Goal: Task Accomplishment & Management: Manage account settings

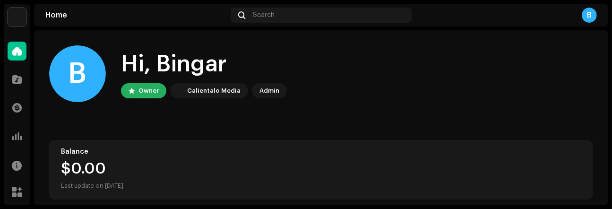
click at [346, 106] on home-user "B Hi, Bingar Owner Calientalo Media Admin" at bounding box center [321, 81] width 544 height 72
click at [12, 80] on span at bounding box center [16, 80] width 9 height 8
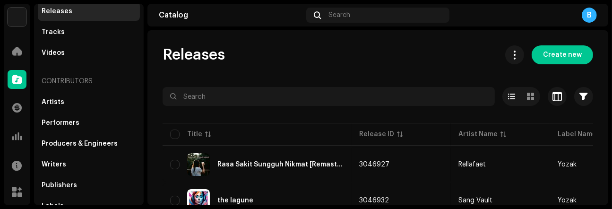
scroll to position [77, 0]
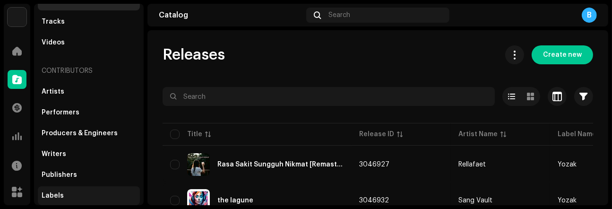
click at [56, 195] on div "Labels" at bounding box center [53, 196] width 22 height 8
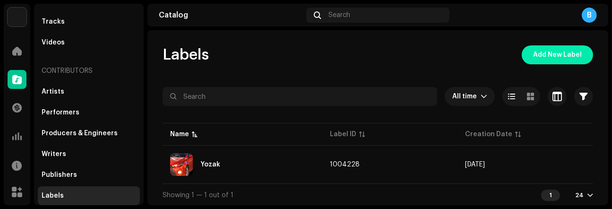
click at [554, 53] on span "Add New Label" at bounding box center [557, 54] width 49 height 19
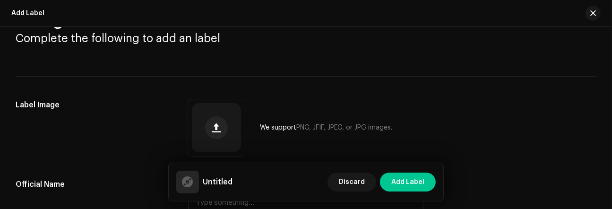
scroll to position [43, 0]
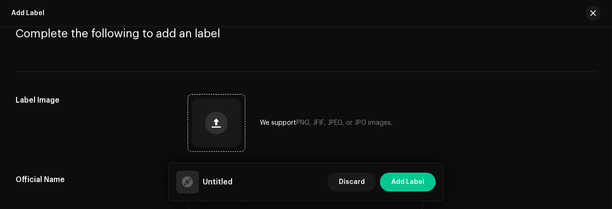
click at [214, 123] on span "button" at bounding box center [216, 123] width 9 height 8
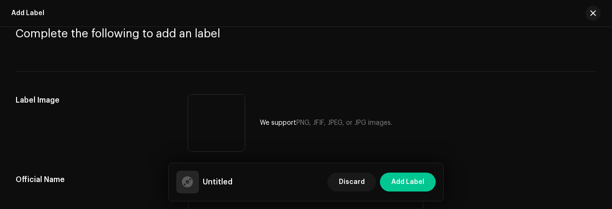
click at [608, 58] on div "Cancel Upload Image" at bounding box center [306, 104] width 612 height 209
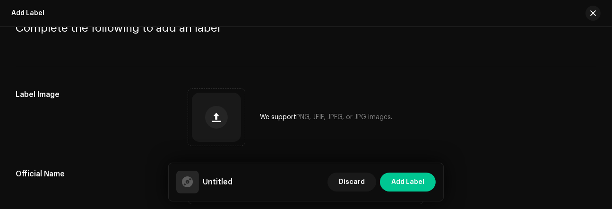
scroll to position [57, 0]
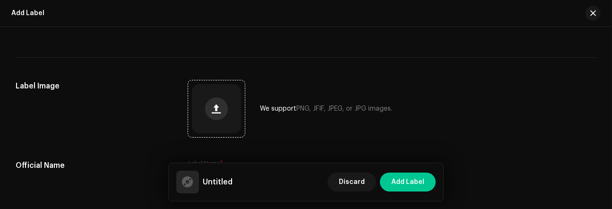
click at [205, 104] on button "button" at bounding box center [216, 108] width 23 height 23
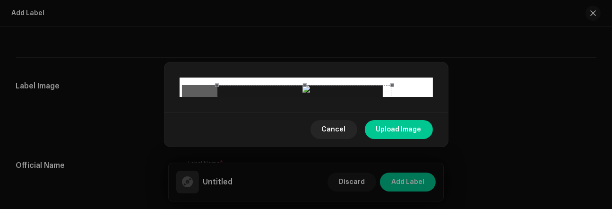
click at [361, 132] on div at bounding box center [304, 172] width 175 height 175
click at [305, 80] on span at bounding box center [304, 85] width 165 height 10
click at [396, 139] on span "Upload Image" at bounding box center [398, 129] width 45 height 19
click at [397, 139] on span "Upload Image" at bounding box center [398, 129] width 45 height 19
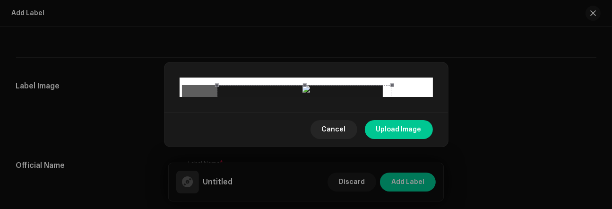
click at [423, 139] on button "Upload Image" at bounding box center [399, 129] width 68 height 19
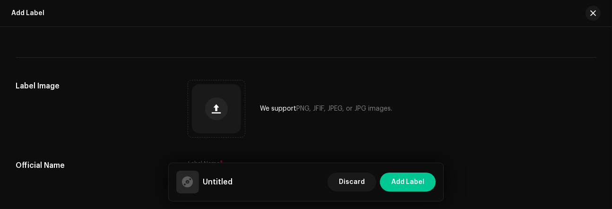
drag, startPoint x: 446, startPoint y: 84, endPoint x: 444, endPoint y: 90, distance: 6.9
click at [444, 90] on div "Label Image We support PNG, JFIF, JPEG, or JPG images." at bounding box center [306, 108] width 580 height 57
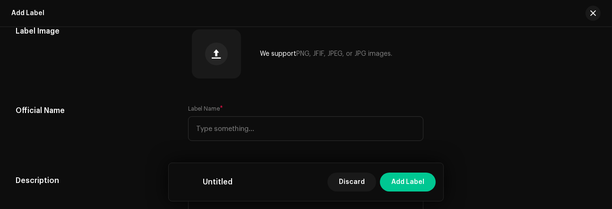
scroll to position [125, 0]
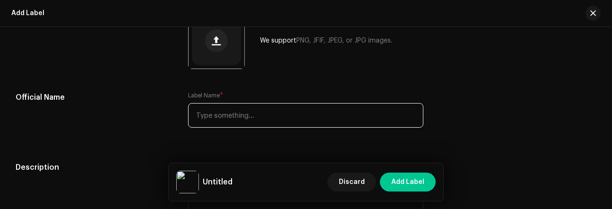
click at [272, 118] on input "text" at bounding box center [305, 115] width 235 height 25
type input "PT. Yozak Musik Kreasi"
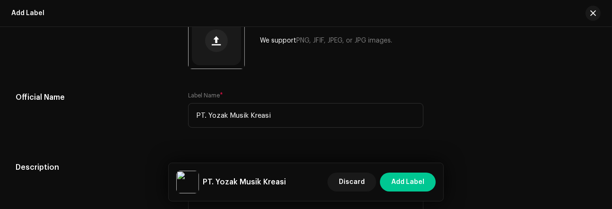
click at [469, 138] on div "Official Name Label Name * PT. Yozak Musik Kreasi" at bounding box center [306, 115] width 580 height 47
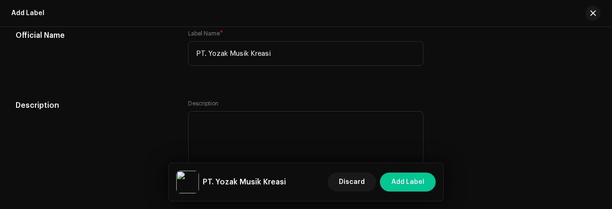
scroll to position [196, 0]
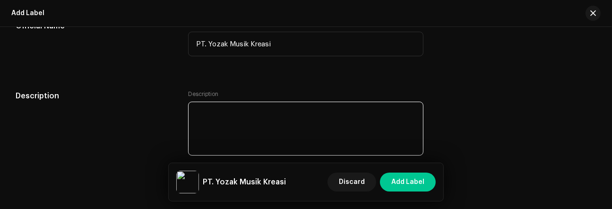
click at [240, 120] on textarea at bounding box center [305, 129] width 235 height 54
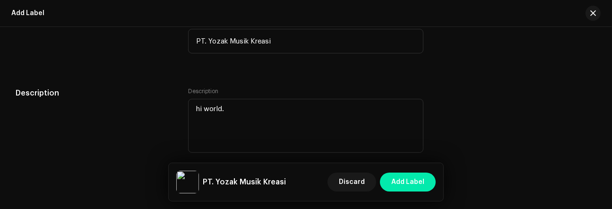
type textarea "hi world."
click at [403, 180] on span "Add Label" at bounding box center [407, 181] width 33 height 19
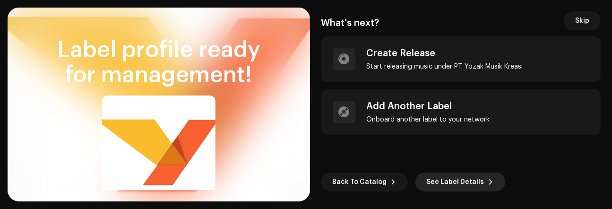
click at [436, 185] on span "See Label Details" at bounding box center [455, 181] width 58 height 19
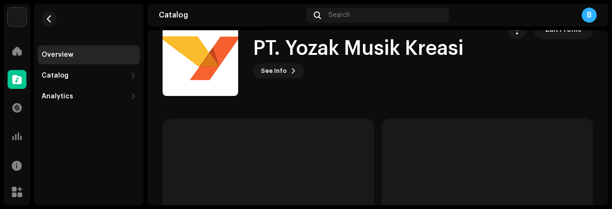
scroll to position [18, 0]
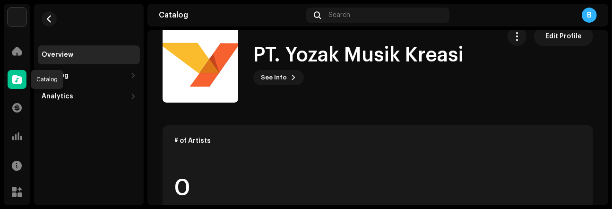
click at [17, 78] on span at bounding box center [16, 80] width 9 height 8
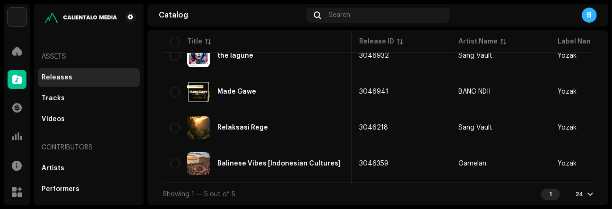
scroll to position [0, 8]
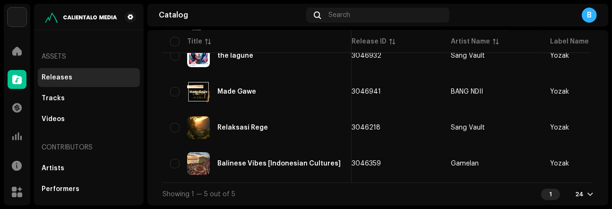
drag, startPoint x: 384, startPoint y: 183, endPoint x: 456, endPoint y: 183, distance: 71.8
click at [456, 183] on div "Showing 1 — 5 out of 5 1 24" at bounding box center [377, 193] width 430 height 23
click at [66, 92] on div "Tracks" at bounding box center [89, 98] width 102 height 19
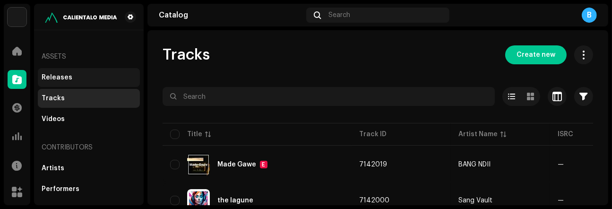
click at [85, 79] on div "Releases" at bounding box center [89, 78] width 94 height 8
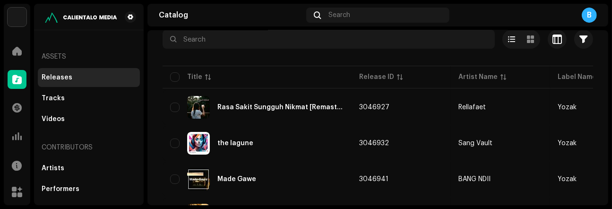
scroll to position [60, 0]
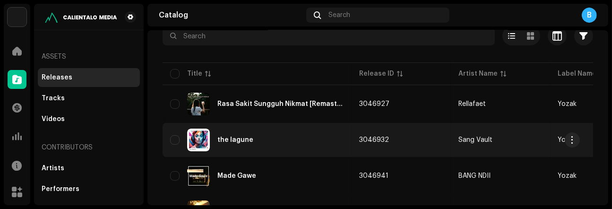
click at [249, 147] on div "the lagune" at bounding box center [257, 139] width 174 height 23
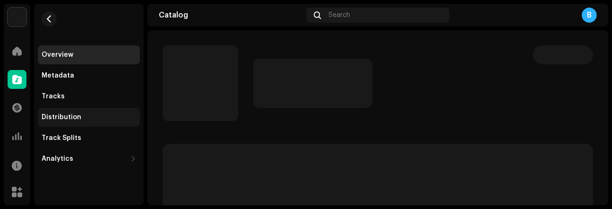
click at [96, 115] on div "Distribution" at bounding box center [89, 117] width 94 height 8
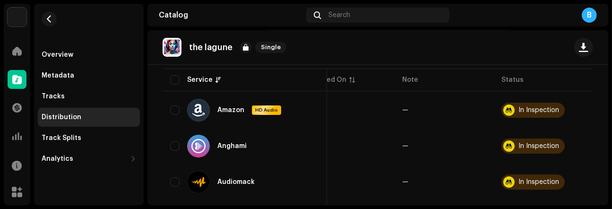
scroll to position [111, 0]
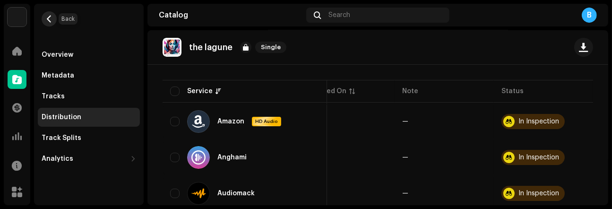
click at [46, 20] on span "button" at bounding box center [49, 19] width 7 height 8
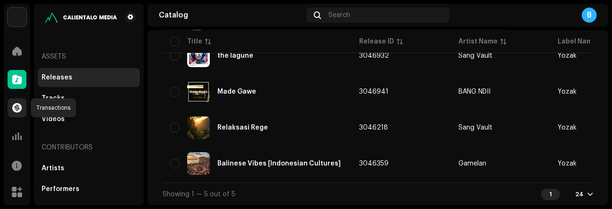
click at [15, 104] on span at bounding box center [16, 108] width 9 height 8
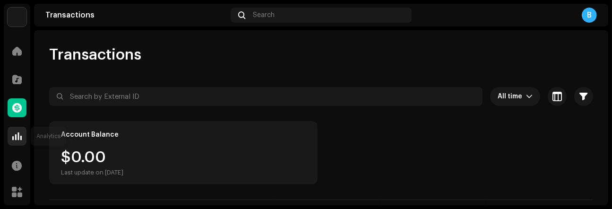
click at [16, 132] on span at bounding box center [16, 136] width 9 height 8
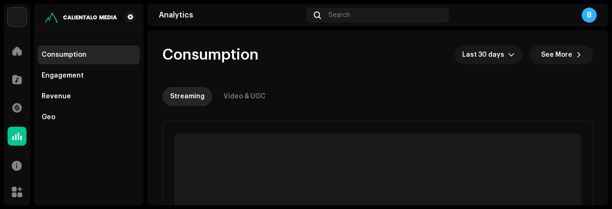
click at [587, 15] on div "B" at bounding box center [588, 15] width 15 height 15
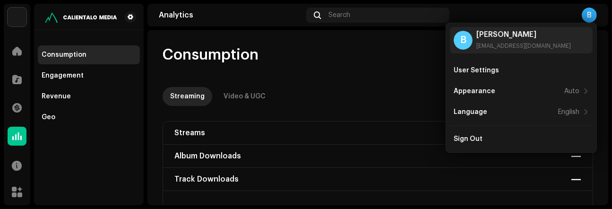
click at [367, 64] on div "Consumption Last 30 days See More" at bounding box center [377, 54] width 430 height 19
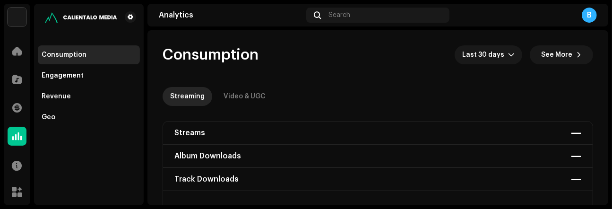
click at [591, 15] on div "B" at bounding box center [588, 15] width 15 height 15
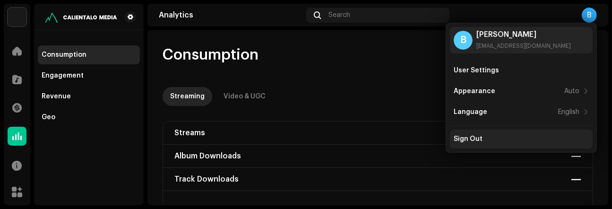
click at [474, 135] on div "Sign Out" at bounding box center [467, 139] width 29 height 8
